Goal: Task Accomplishment & Management: Complete application form

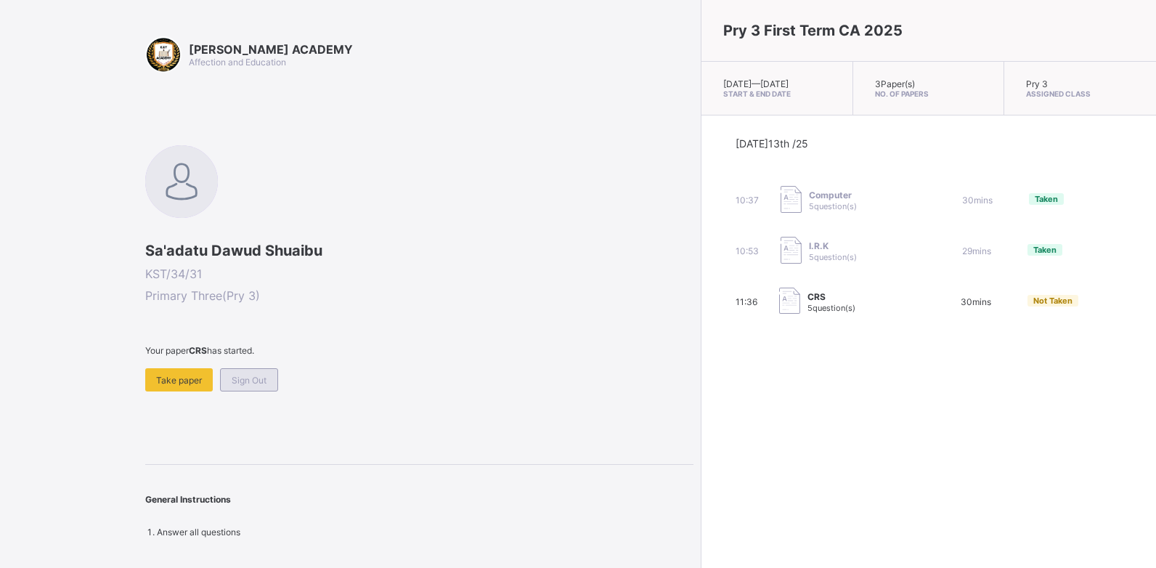
click at [250, 381] on span "Sign Out" at bounding box center [249, 380] width 35 height 11
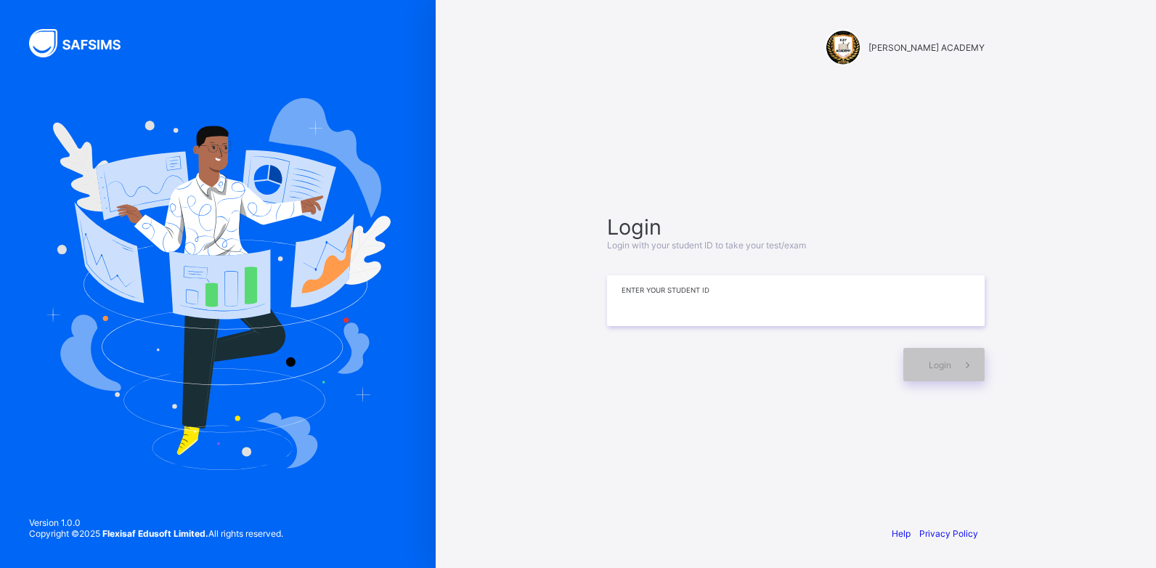
click at [623, 292] on input at bounding box center [796, 300] width 378 height 51
click at [628, 292] on input at bounding box center [796, 300] width 378 height 51
type input "*********"
click at [957, 371] on span at bounding box center [967, 364] width 33 height 33
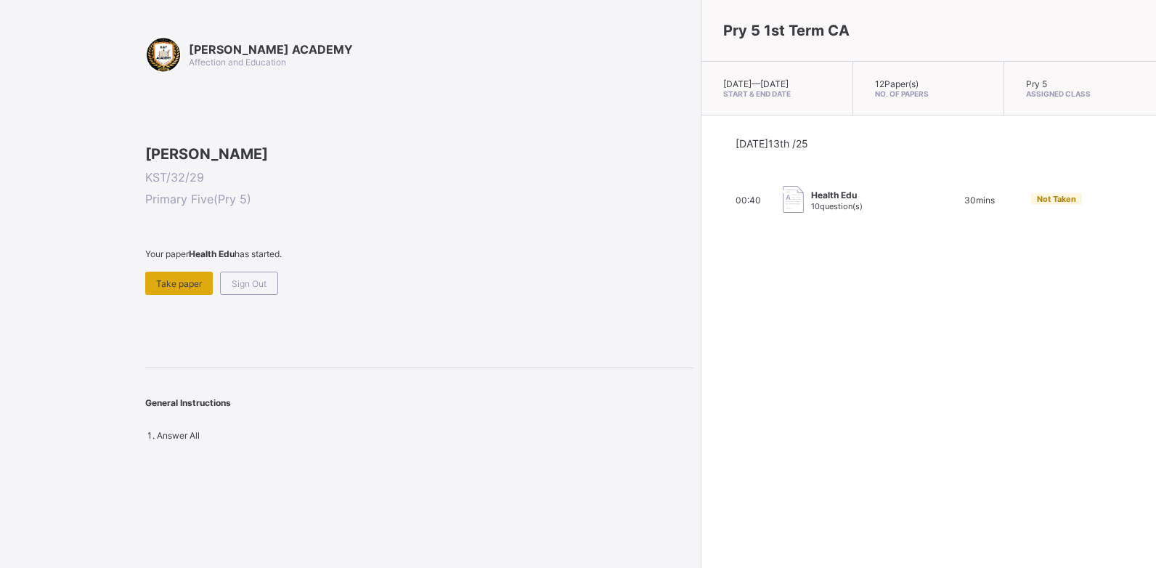
click at [186, 289] on span "Take paper" at bounding box center [179, 283] width 46 height 11
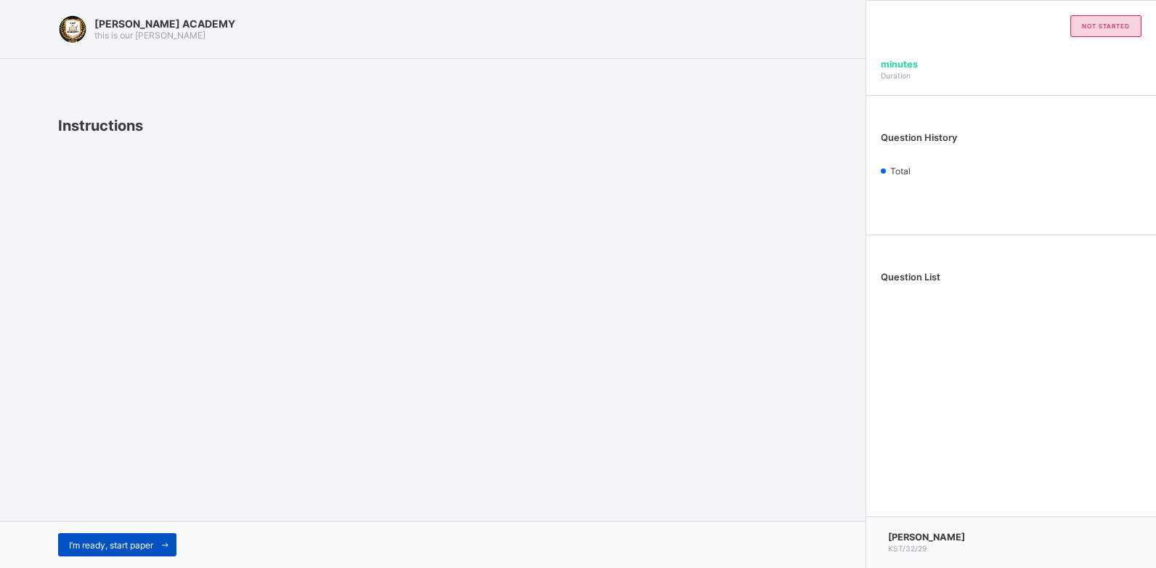
click at [133, 541] on span "I’m ready, start paper" at bounding box center [111, 544] width 84 height 11
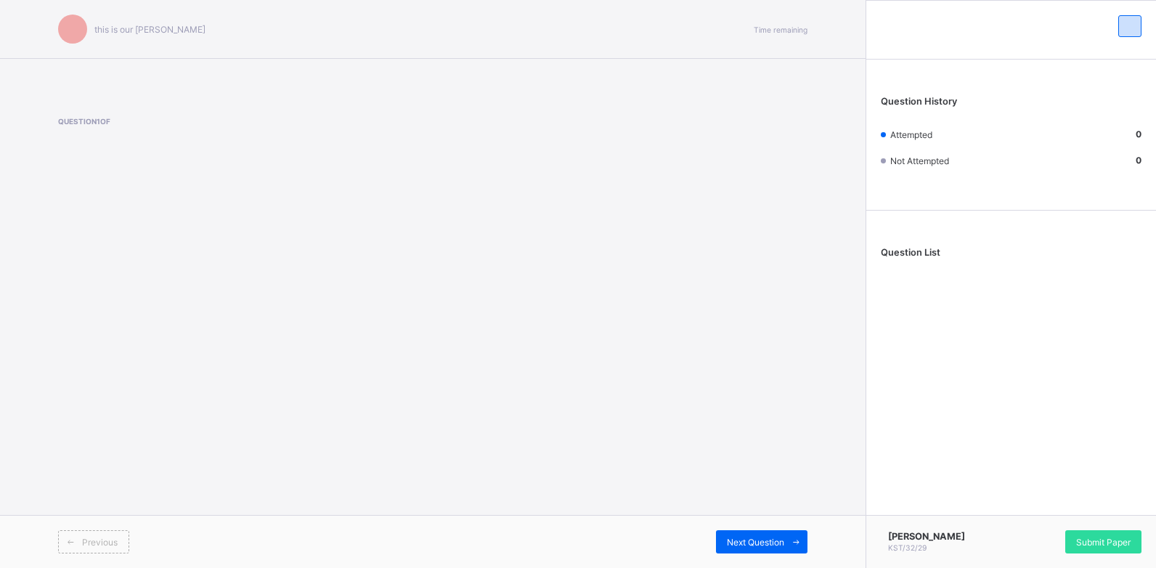
click at [133, 541] on div "this is our [PERSON_NAME] Time remaining Question 1 of Previous Next Question Q…" at bounding box center [578, 284] width 1156 height 568
click at [535, 439] on div "[PERSON_NAME] ACADEMY this is our [PERSON_NAME] Time remaining Question 1 of Pr…" at bounding box center [432, 284] width 865 height 568
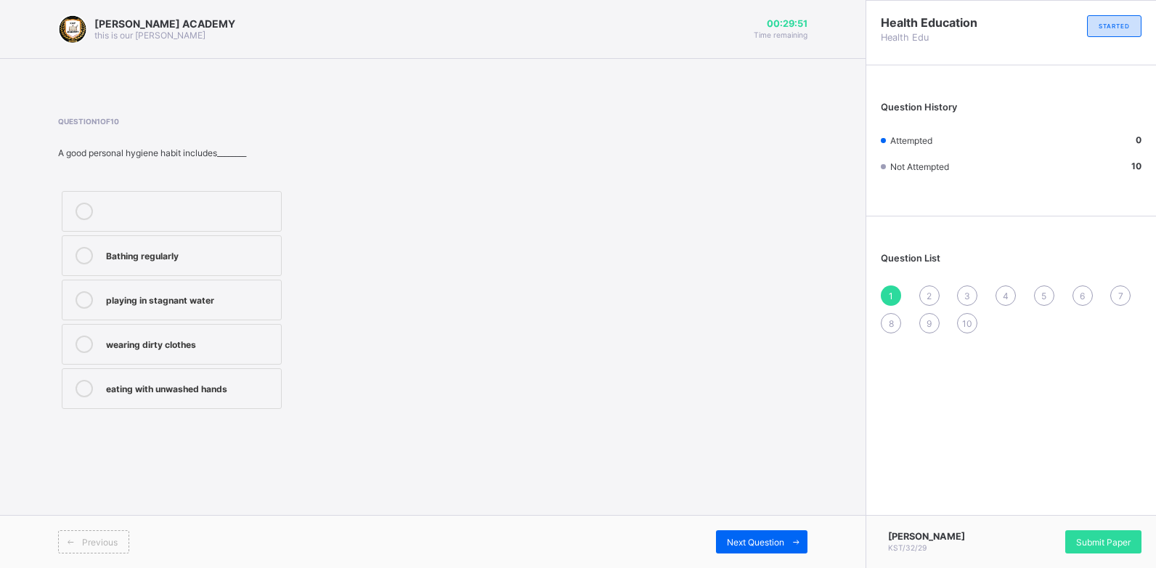
click at [194, 299] on div "playing in stagnant water" at bounding box center [190, 298] width 168 height 15
click at [770, 539] on span "Next Question" at bounding box center [755, 541] width 57 height 11
click at [194, 304] on div "Sweeping and keeping the environment clean" at bounding box center [190, 303] width 168 height 25
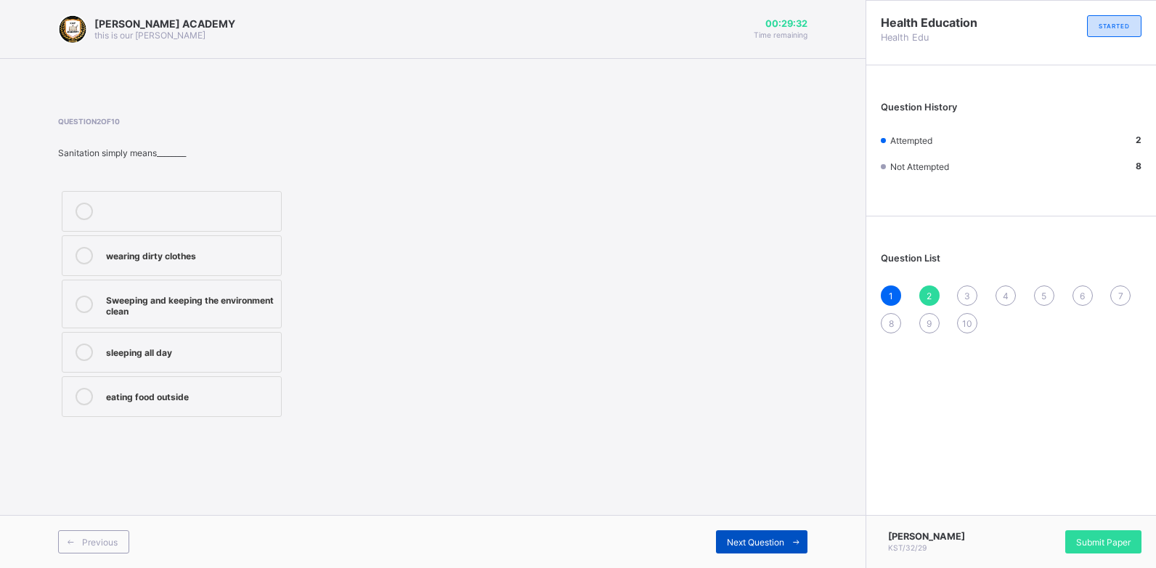
click at [751, 544] on span "Next Question" at bounding box center [755, 541] width 57 height 11
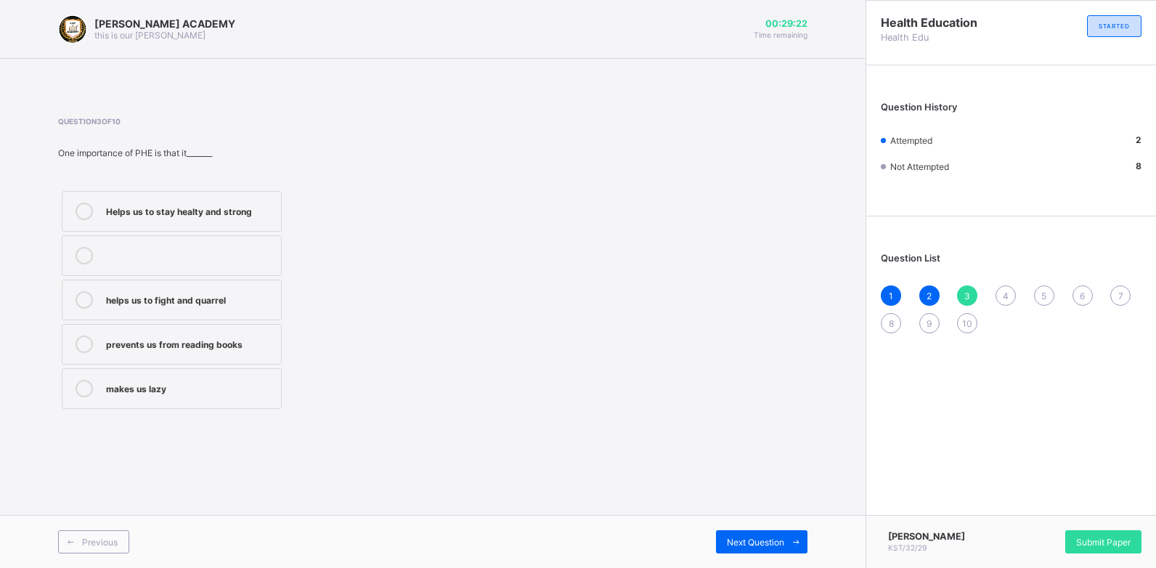
click at [148, 210] on div "Helps us to stay healty and strong" at bounding box center [190, 210] width 168 height 15
click at [770, 545] on span "Next Question" at bounding box center [755, 541] width 57 height 11
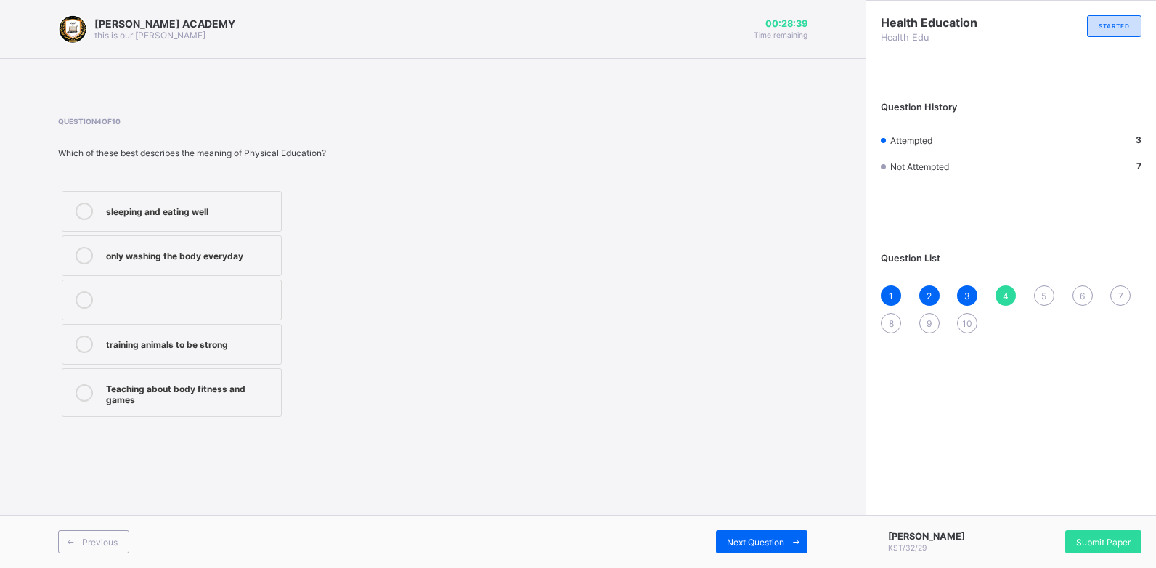
click at [207, 259] on div "only washing the body everyday" at bounding box center [190, 254] width 168 height 15
click at [751, 542] on span "Next Question" at bounding box center [755, 541] width 57 height 11
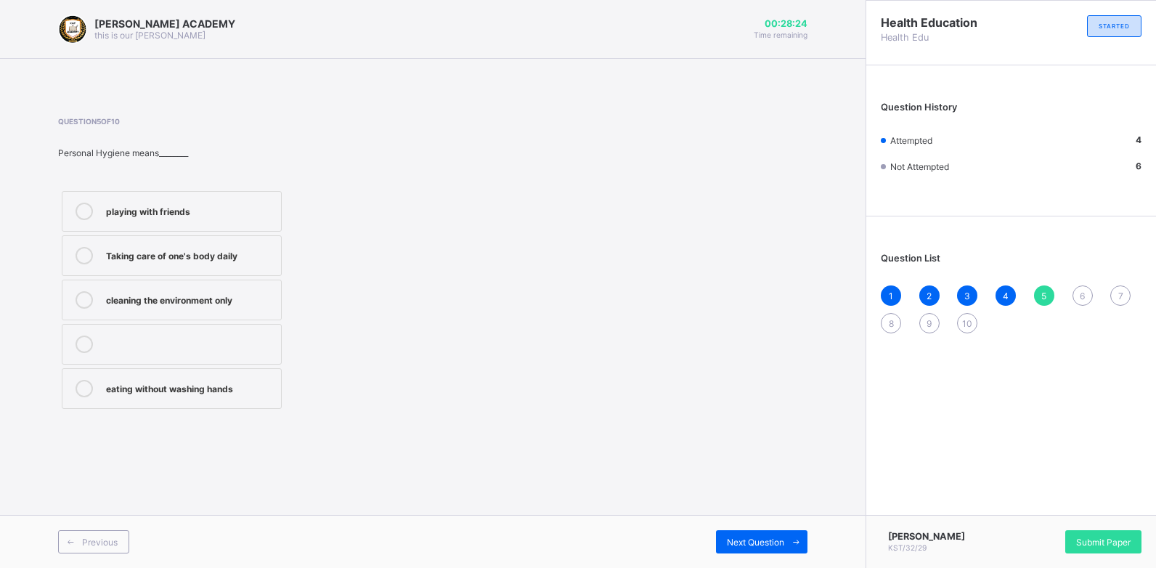
click at [188, 260] on div "Taking care of one's body daily" at bounding box center [190, 254] width 168 height 15
click at [764, 552] on div "Next Question" at bounding box center [761, 541] width 91 height 23
click at [147, 205] on div "eating only sweet things" at bounding box center [190, 210] width 168 height 15
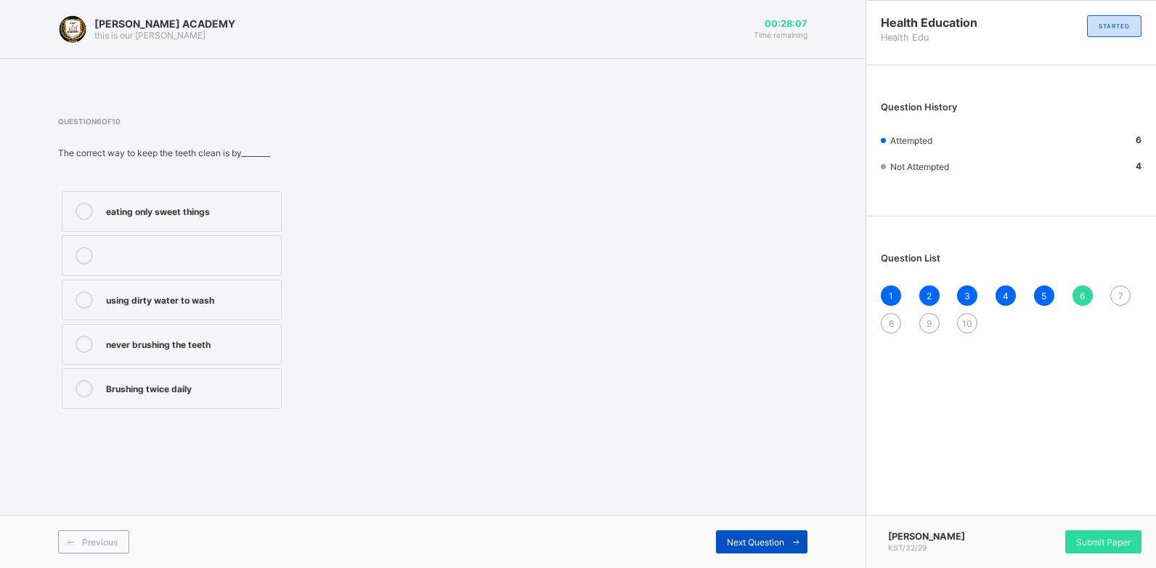
click at [752, 544] on span "Next Question" at bounding box center [755, 541] width 57 height 11
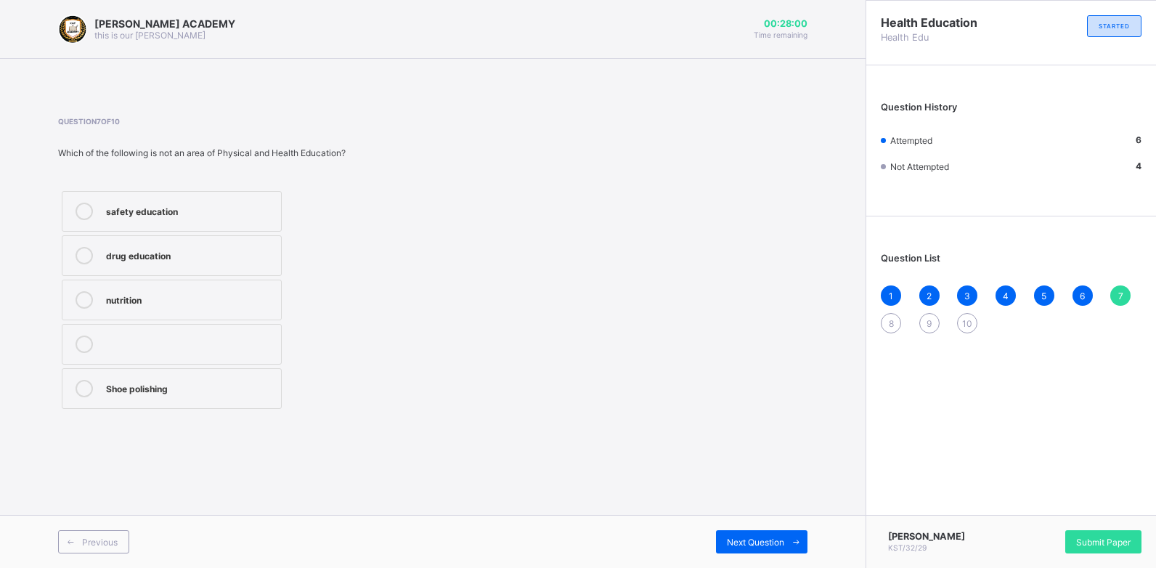
click at [551, 376] on div "Question 7 of 10 Which of the following is not an area of Physical and Health E…" at bounding box center [432, 264] width 749 height 295
click at [121, 259] on div "drug education" at bounding box center [190, 254] width 168 height 15
click at [759, 552] on div "Next Question" at bounding box center [761, 541] width 91 height 23
click at [201, 298] on div "sports and games" at bounding box center [190, 298] width 168 height 15
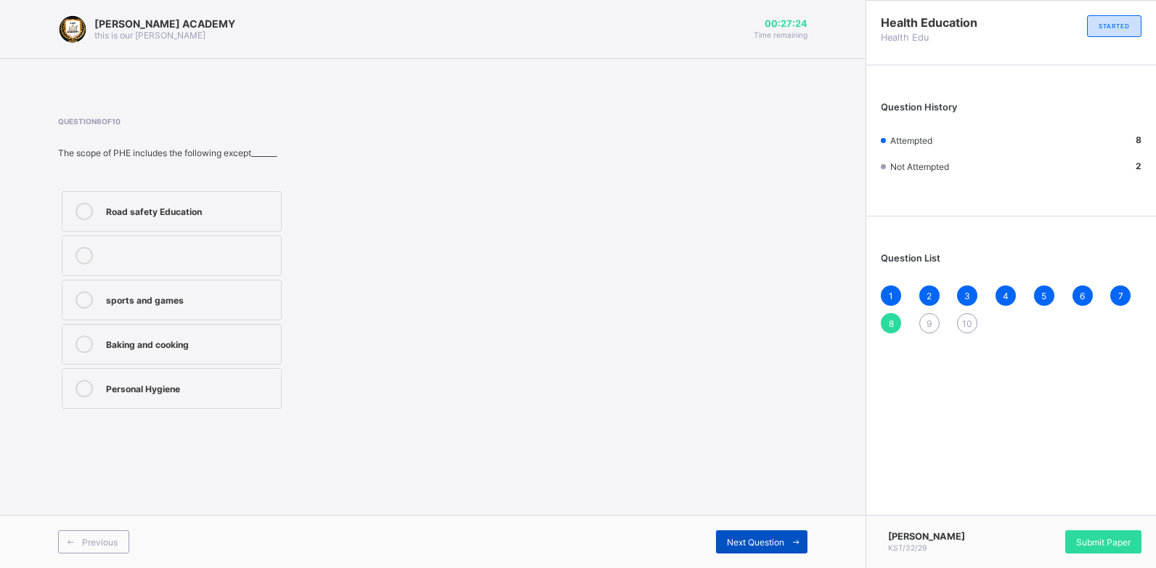
click at [759, 534] on div "Next Question" at bounding box center [761, 541] width 91 height 23
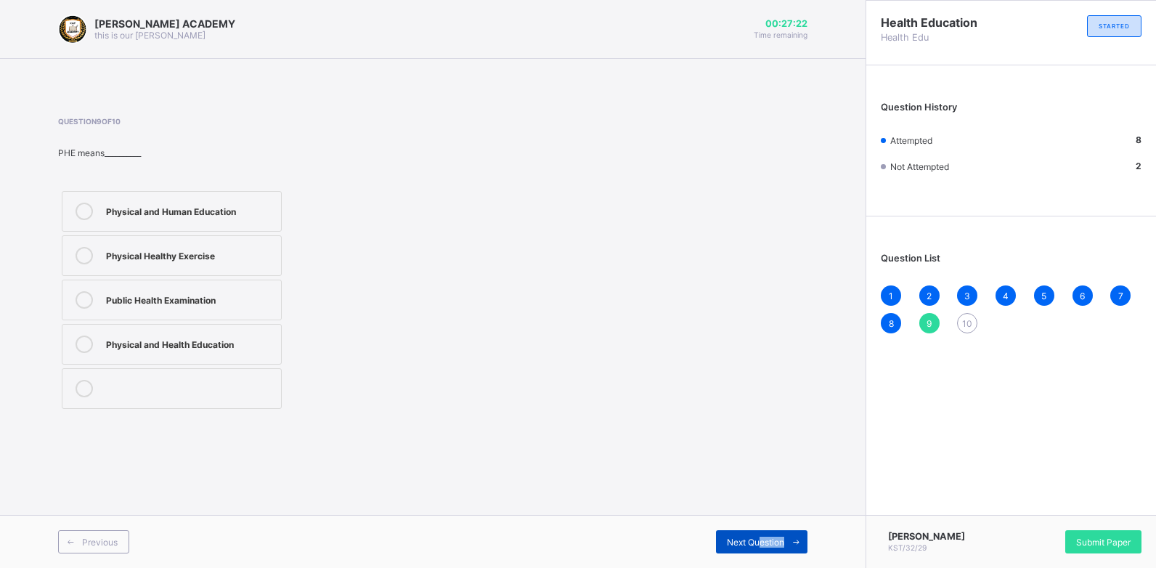
drag, startPoint x: 759, startPoint y: 553, endPoint x: 759, endPoint y: 542, distance: 11.6
click at [759, 542] on div "Previous Next Question" at bounding box center [432, 541] width 865 height 53
click at [759, 542] on span "Next Question" at bounding box center [755, 541] width 57 height 11
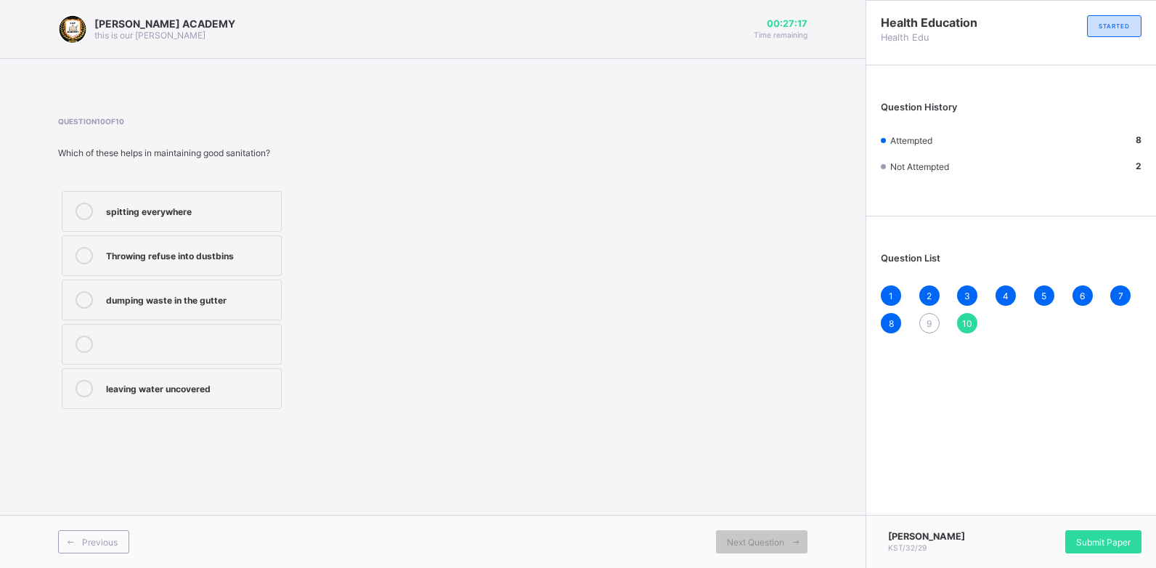
click at [925, 315] on div "9" at bounding box center [929, 323] width 20 height 20
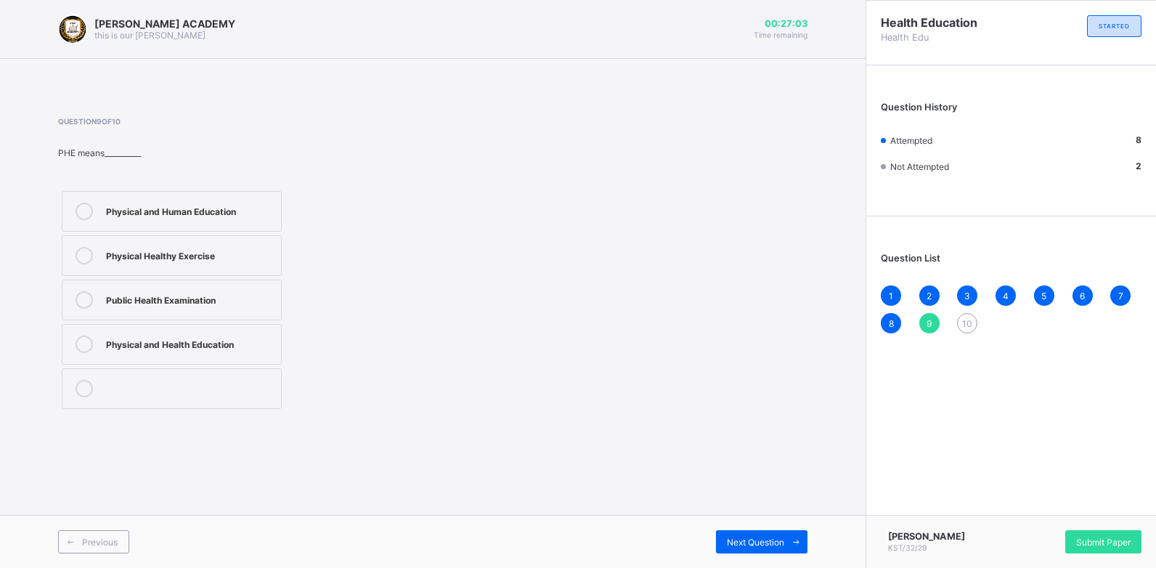
click at [191, 355] on label "Physical and Health Education" at bounding box center [172, 344] width 220 height 41
click at [756, 544] on span "Next Question" at bounding box center [755, 541] width 57 height 11
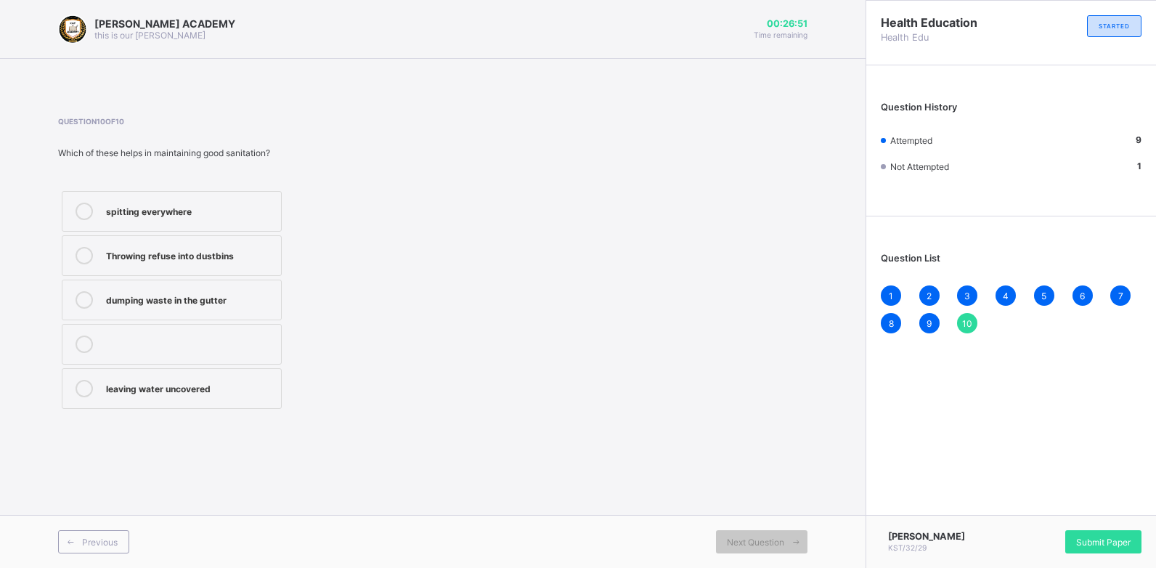
click at [174, 214] on div "spitting everywhere" at bounding box center [190, 210] width 168 height 15
click at [1109, 536] on span "Submit Paper" at bounding box center [1103, 541] width 54 height 11
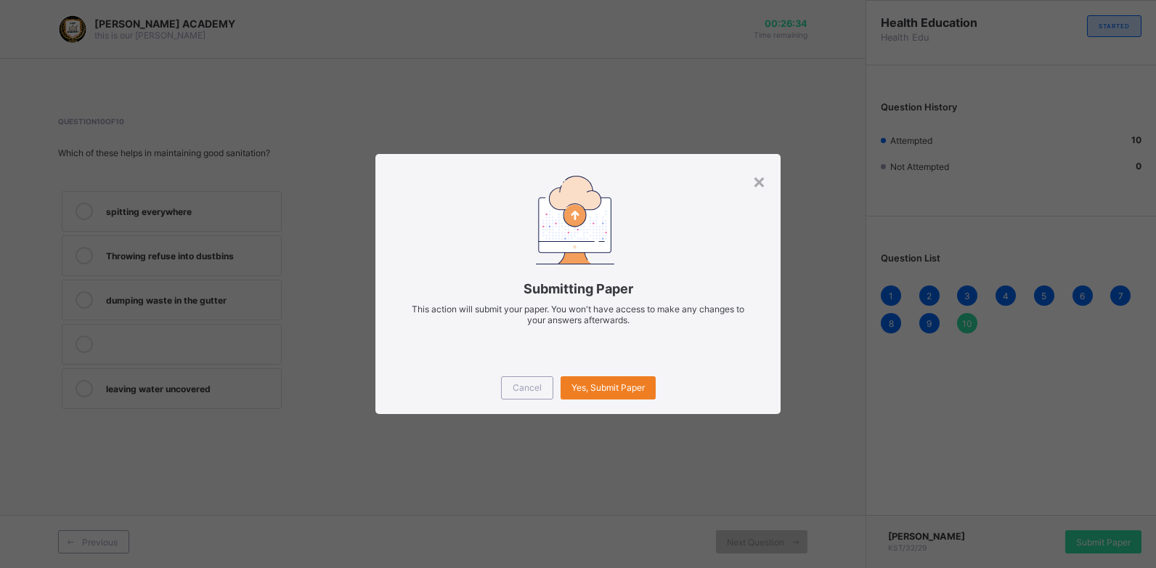
click at [684, 444] on div "× Submitting Paper This action will submit your paper. You won't have access to…" at bounding box center [578, 284] width 1156 height 568
click at [600, 385] on span "Yes, Submit Paper" at bounding box center [607, 387] width 73 height 11
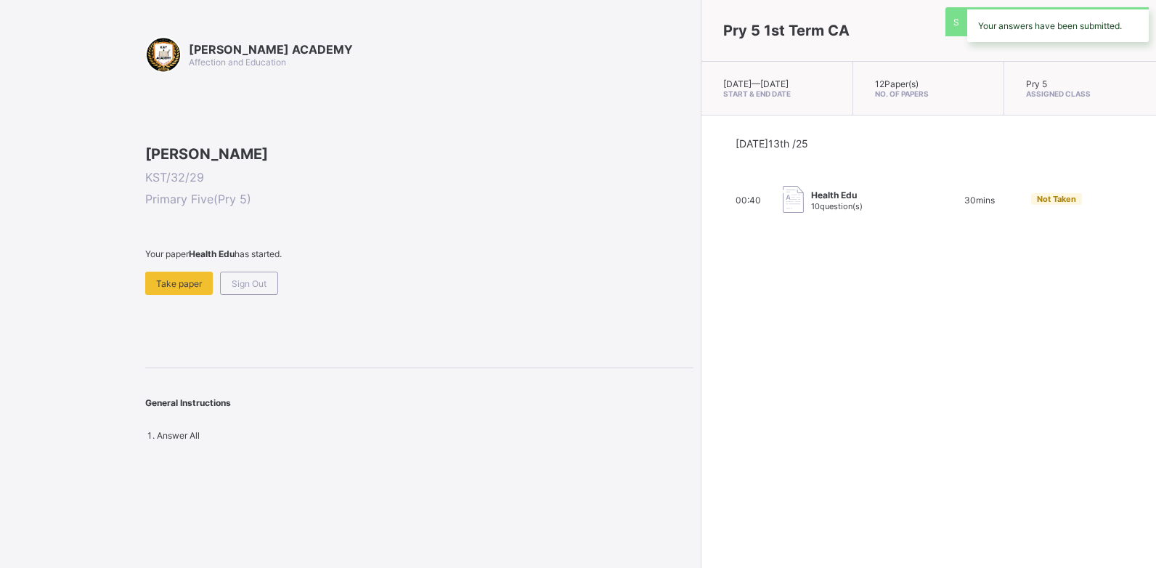
click at [701, 385] on div "Pry 5 1st Term CA [DATE] — [DATE] Start & End Date 12 Paper(s) No. of Papers Pr…" at bounding box center [928, 284] width 455 height 568
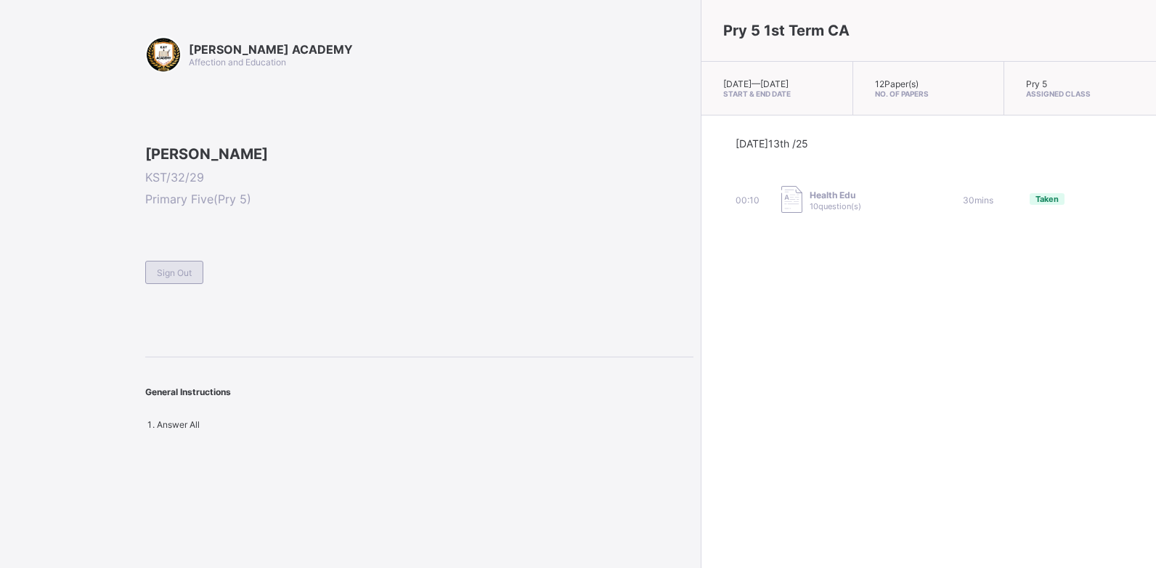
click at [169, 278] on span "Sign Out" at bounding box center [174, 272] width 35 height 11
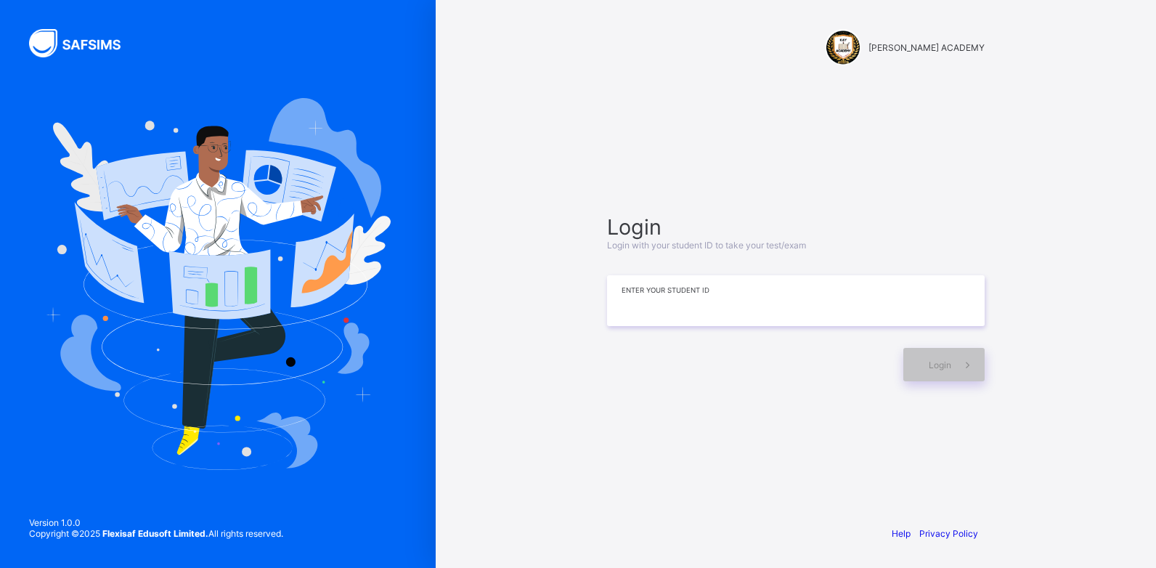
click at [687, 302] on input at bounding box center [796, 300] width 378 height 51
type input "**********"
click at [915, 360] on div "Login" at bounding box center [943, 364] width 81 height 33
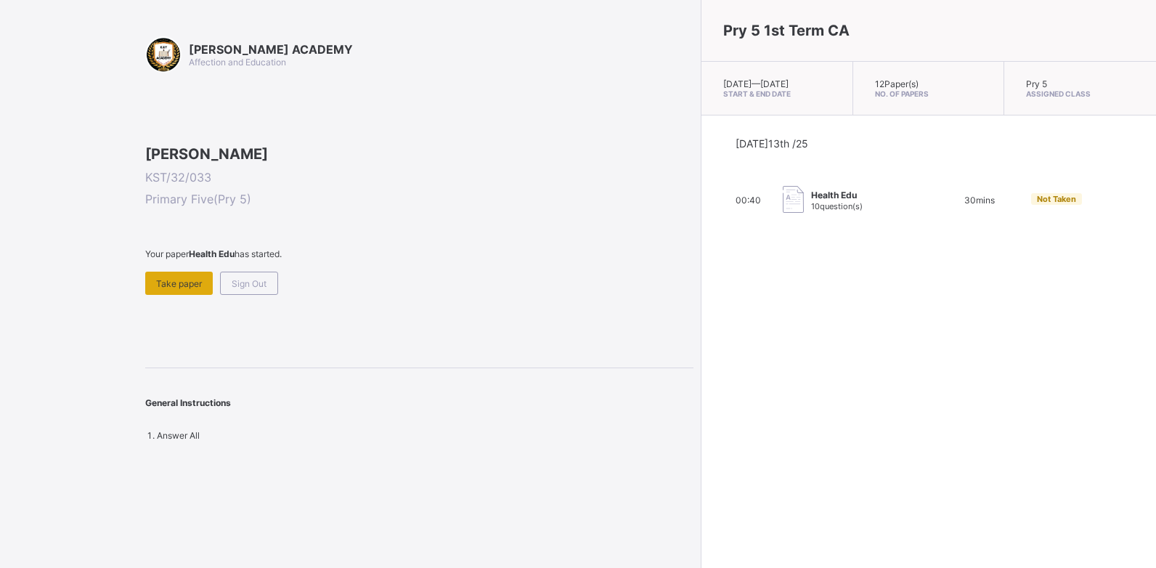
click at [188, 289] on span "Take paper" at bounding box center [179, 283] width 46 height 11
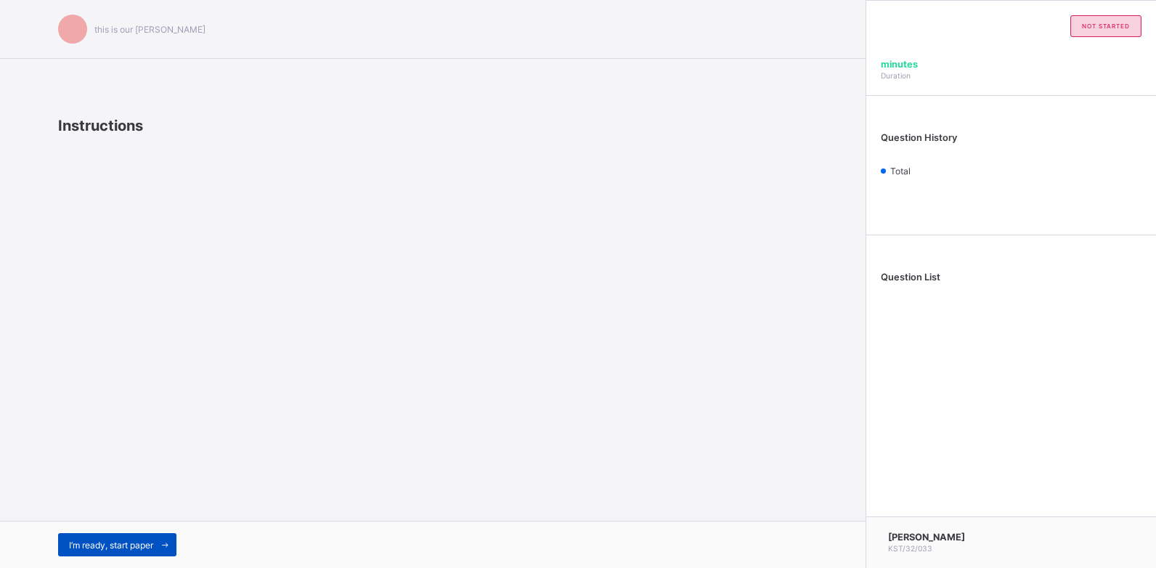
click at [131, 551] on div "I’m ready, start paper" at bounding box center [117, 544] width 118 height 23
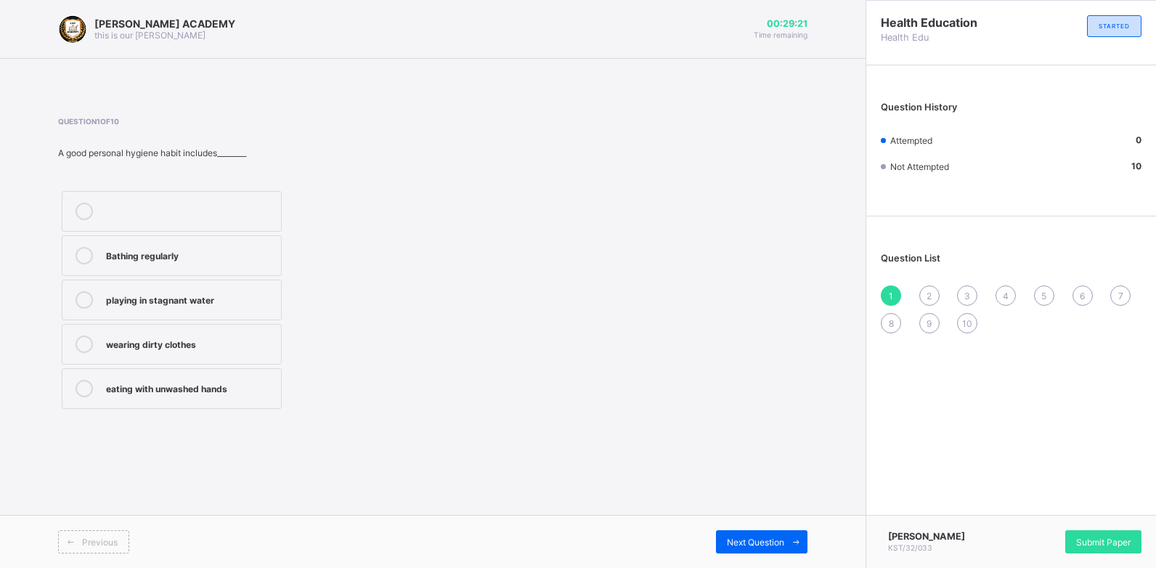
click at [188, 263] on div "Bathing regularly" at bounding box center [190, 255] width 168 height 17
click at [759, 549] on div "Next Question" at bounding box center [761, 541] width 91 height 23
click at [264, 356] on div "sleeping all day" at bounding box center [190, 350] width 168 height 15
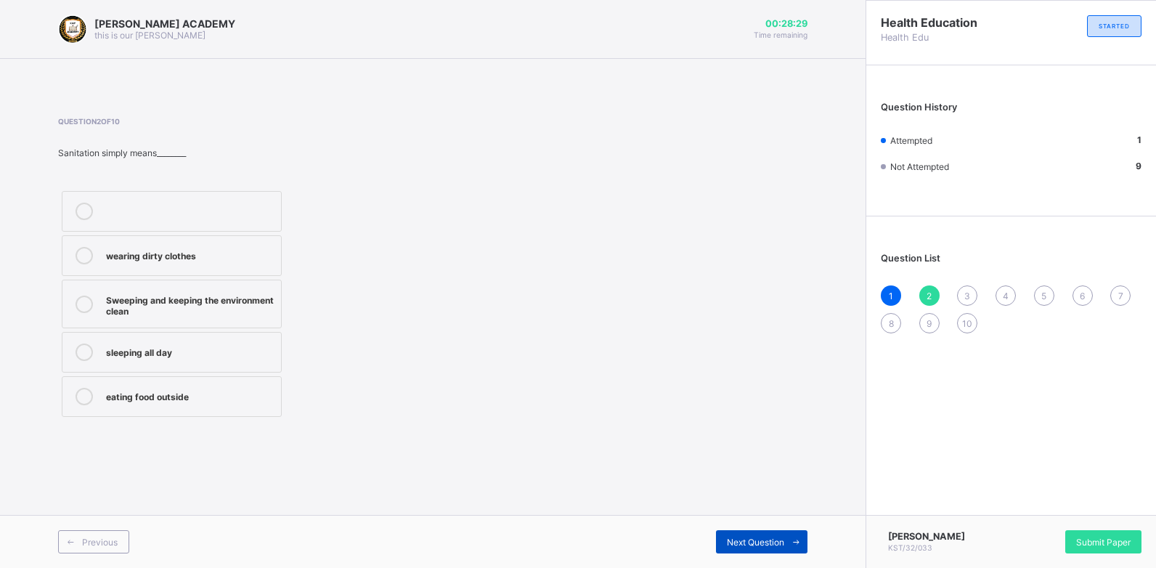
click at [730, 548] on div "Next Question" at bounding box center [761, 541] width 91 height 23
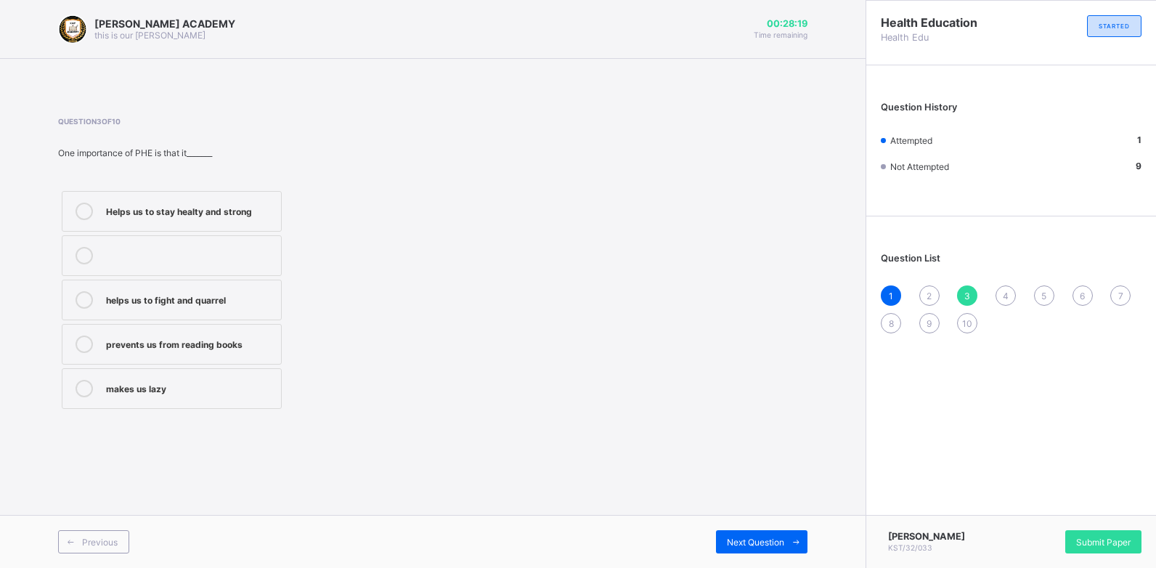
click at [934, 297] on div "2" at bounding box center [929, 295] width 20 height 20
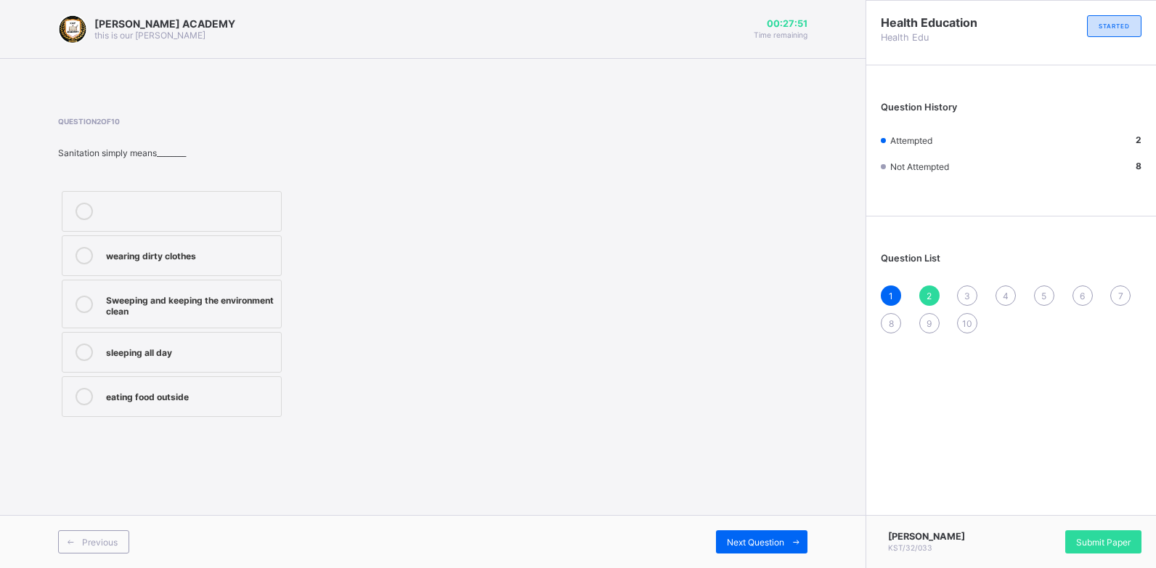
click at [256, 319] on label "Sweeping and keeping the environment clean" at bounding box center [172, 303] width 220 height 49
click at [751, 544] on span "Next Question" at bounding box center [755, 541] width 57 height 11
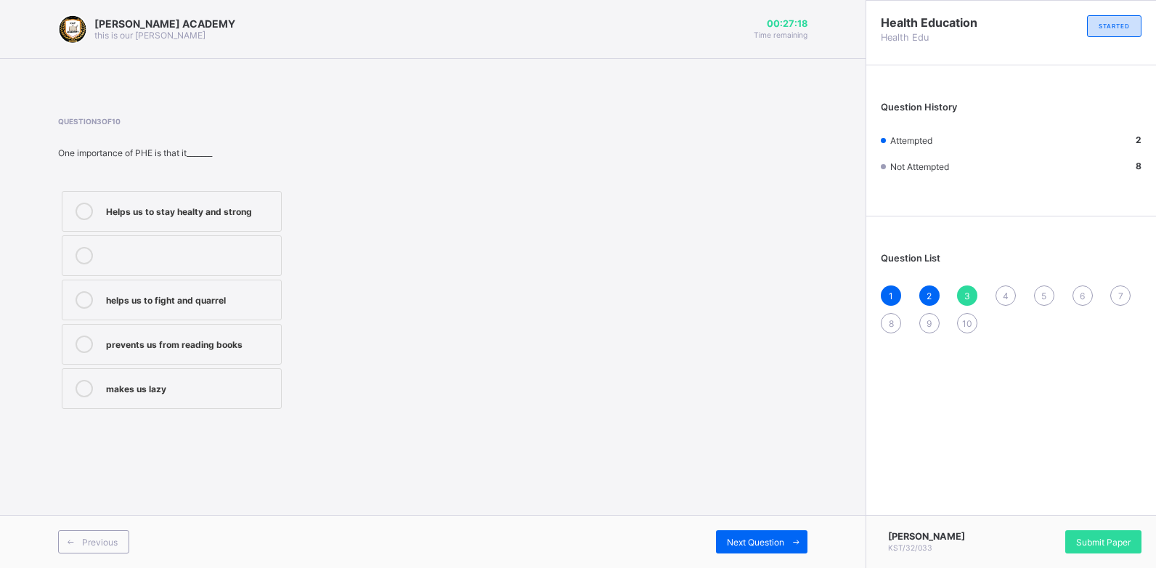
click at [273, 224] on label "Helps us to stay healty and strong" at bounding box center [172, 211] width 220 height 41
click at [782, 551] on div "Next Question" at bounding box center [761, 541] width 91 height 23
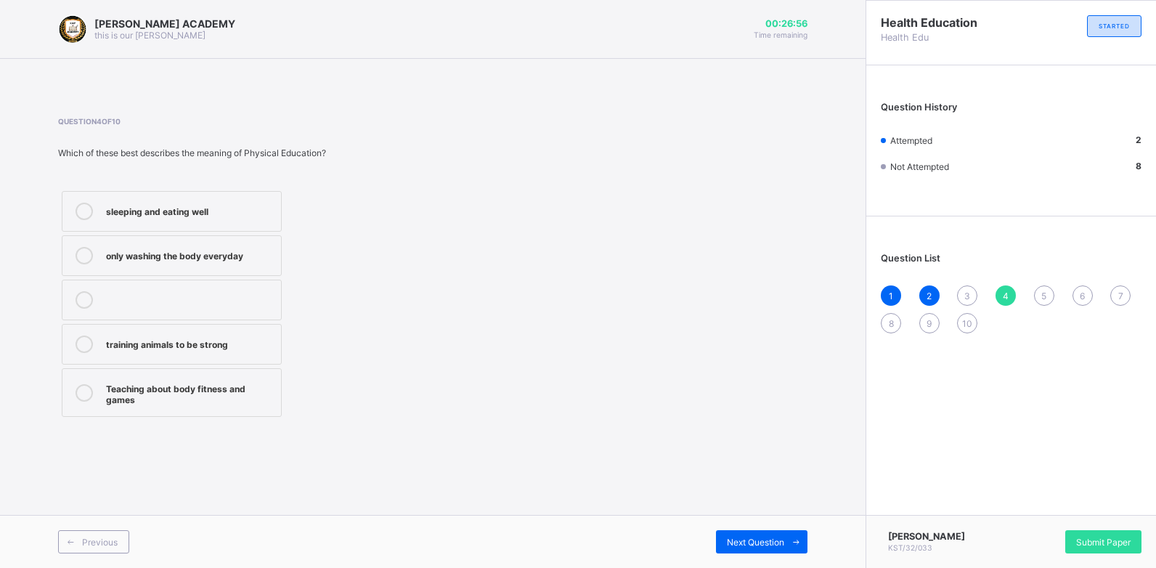
click at [963, 290] on div "3" at bounding box center [967, 295] width 20 height 20
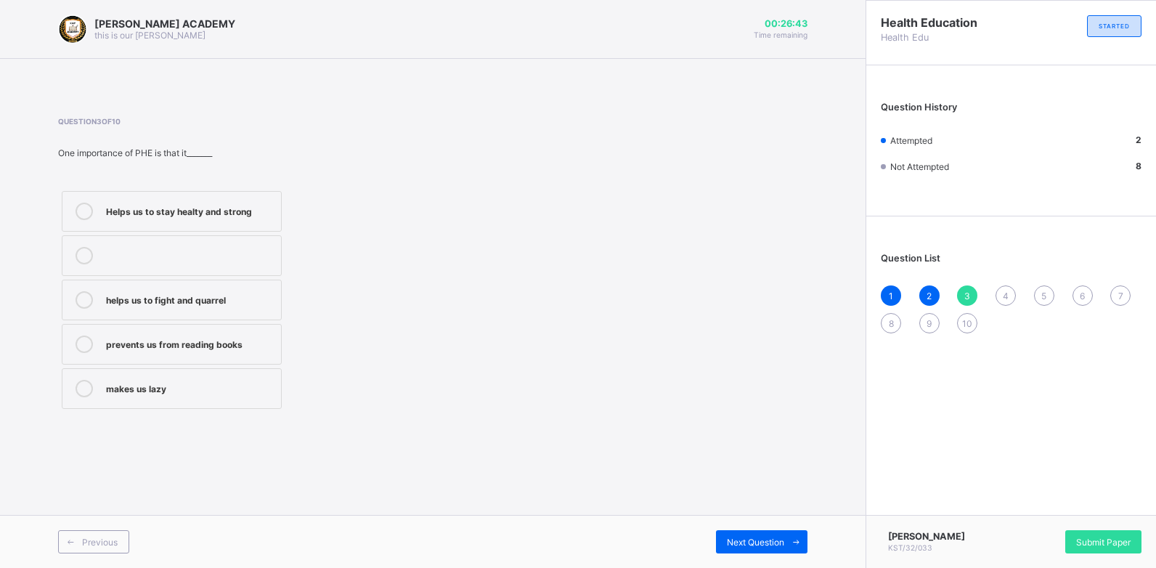
click at [253, 221] on label "Helps us to stay healty and strong" at bounding box center [172, 211] width 220 height 41
click at [761, 548] on div "Next Question" at bounding box center [761, 541] width 91 height 23
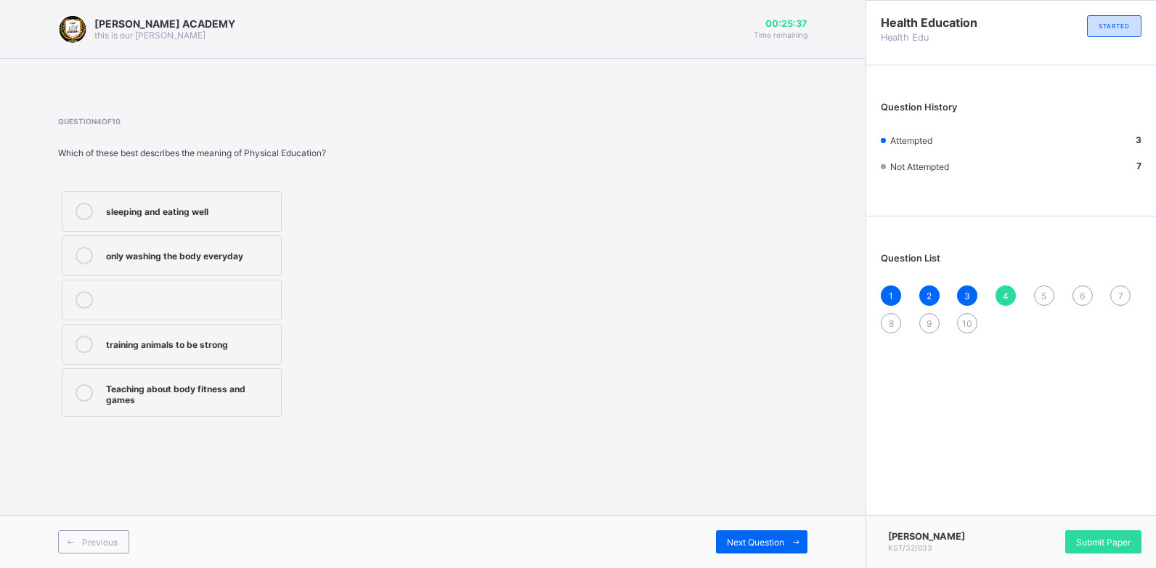
click at [259, 216] on div "sleeping and eating well" at bounding box center [190, 210] width 168 height 15
click at [735, 547] on div "Next Question" at bounding box center [761, 541] width 91 height 23
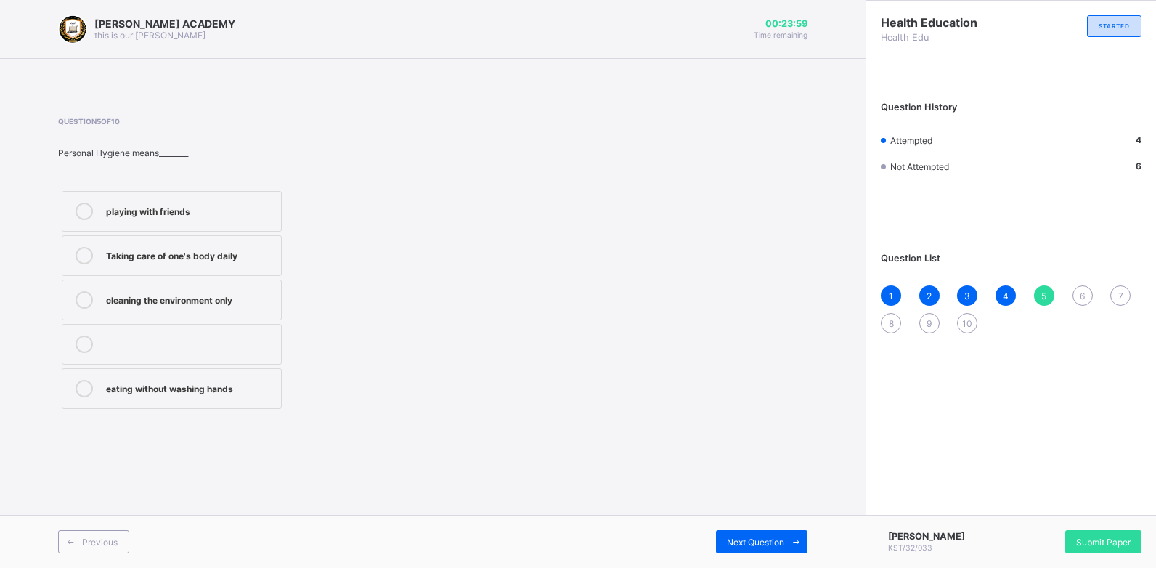
click at [243, 297] on div "cleaning the environment only" at bounding box center [190, 298] width 168 height 15
click at [751, 555] on div "Previous Next Question" at bounding box center [432, 541] width 865 height 53
click at [752, 545] on span "Next Question" at bounding box center [755, 541] width 57 height 11
